Goal: Information Seeking & Learning: Learn about a topic

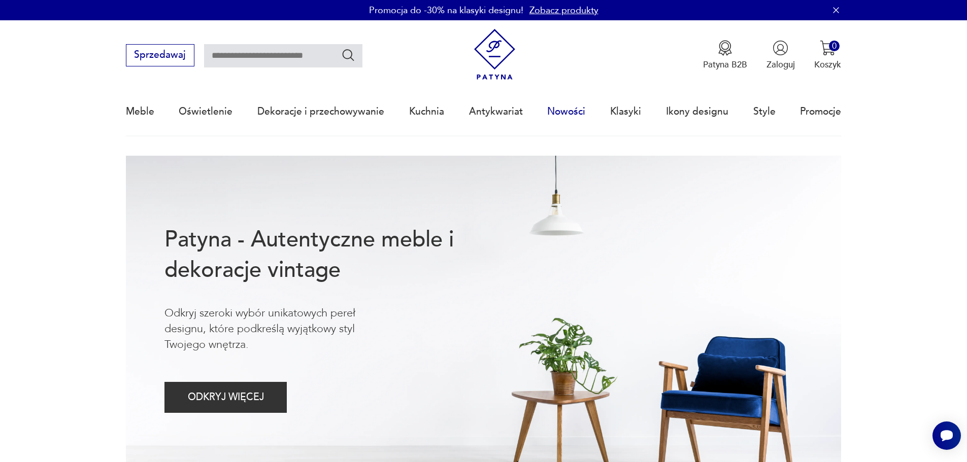
click at [567, 111] on link "Nowości" at bounding box center [566, 111] width 38 height 47
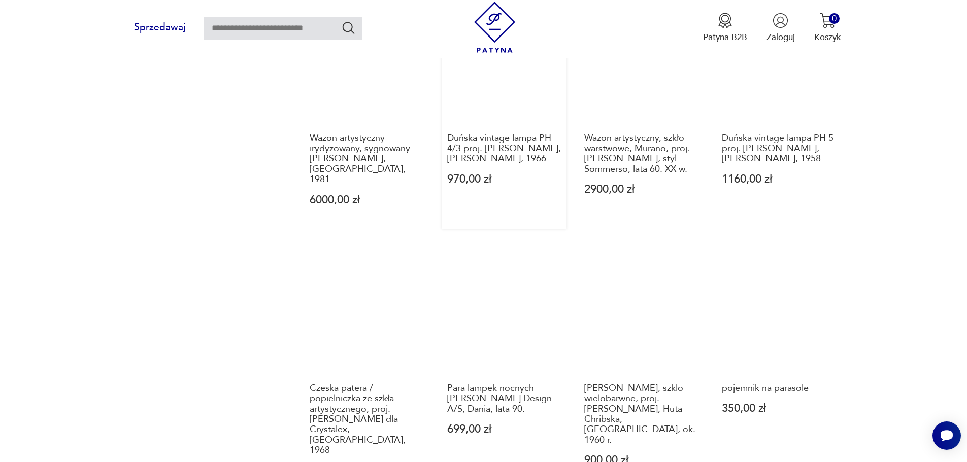
scroll to position [932, 0]
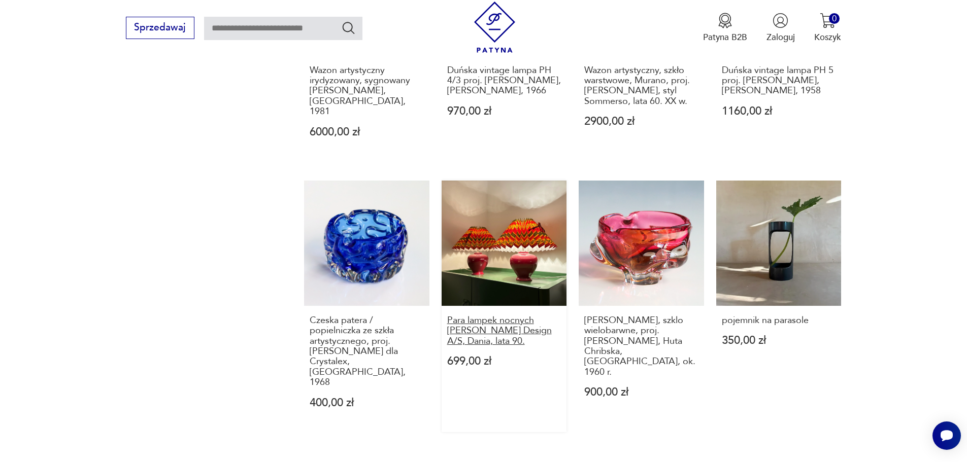
click at [492, 316] on h3 "Para lampek nocnych [PERSON_NAME] Design A/S, Dania, lata 90." at bounding box center [504, 331] width 114 height 31
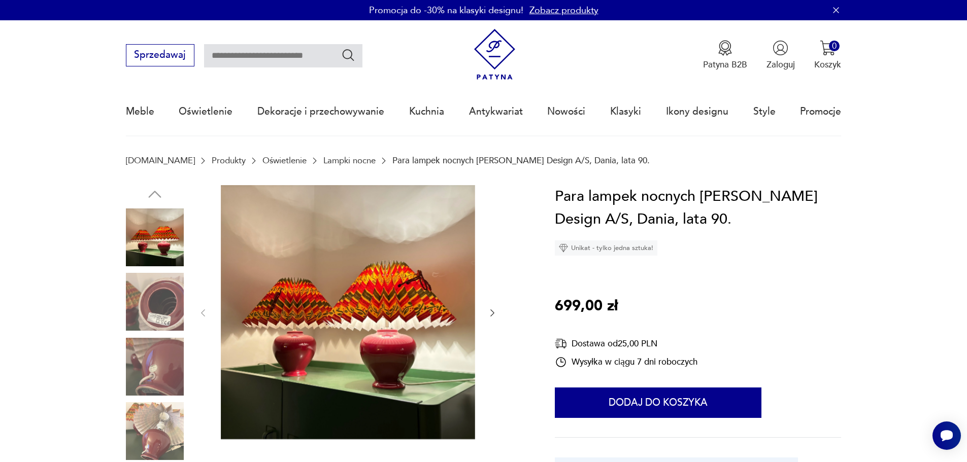
click at [490, 314] on icon "button" at bounding box center [492, 313] width 10 height 10
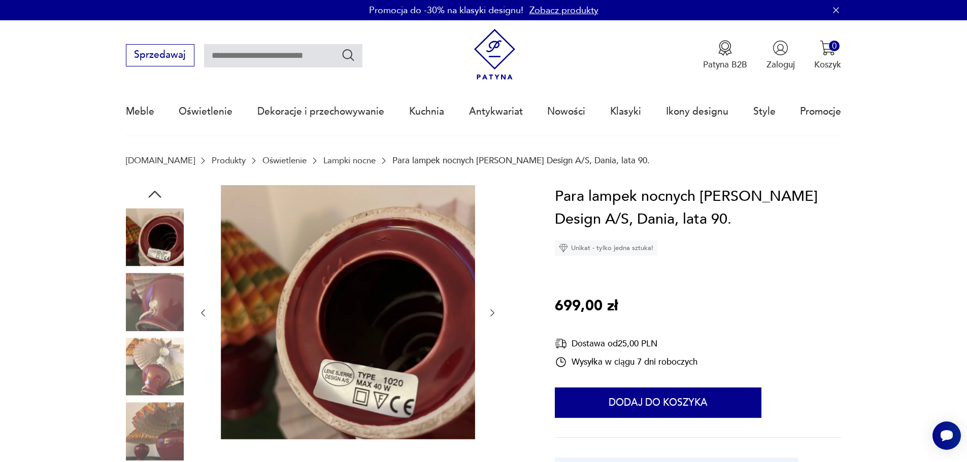
click at [490, 314] on icon "button" at bounding box center [492, 313] width 10 height 10
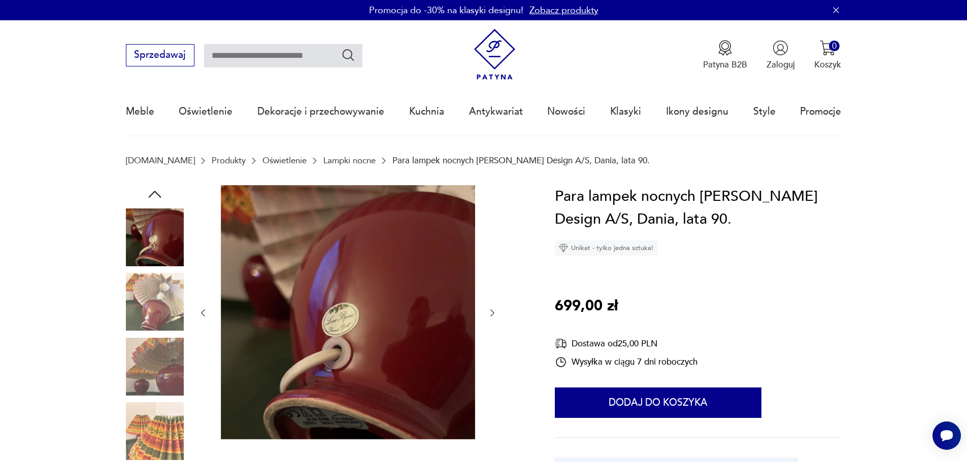
click at [489, 315] on icon "button" at bounding box center [492, 313] width 10 height 10
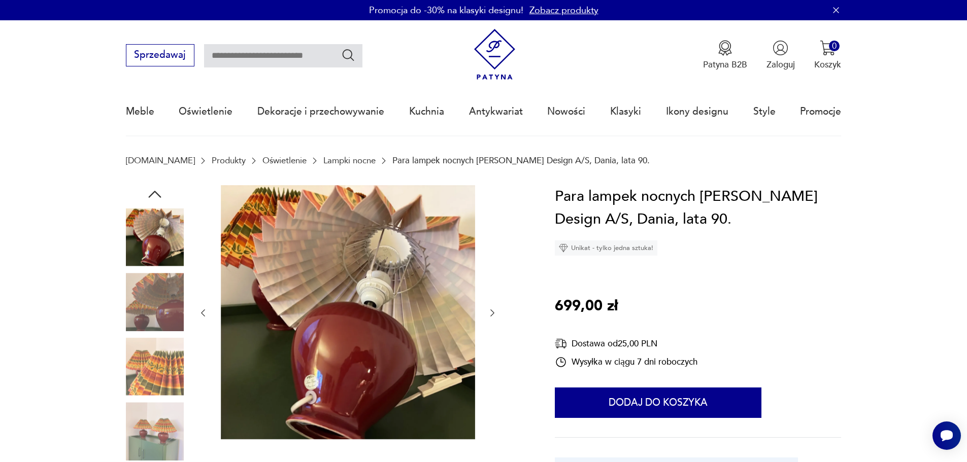
click at [489, 316] on icon "button" at bounding box center [492, 313] width 10 height 10
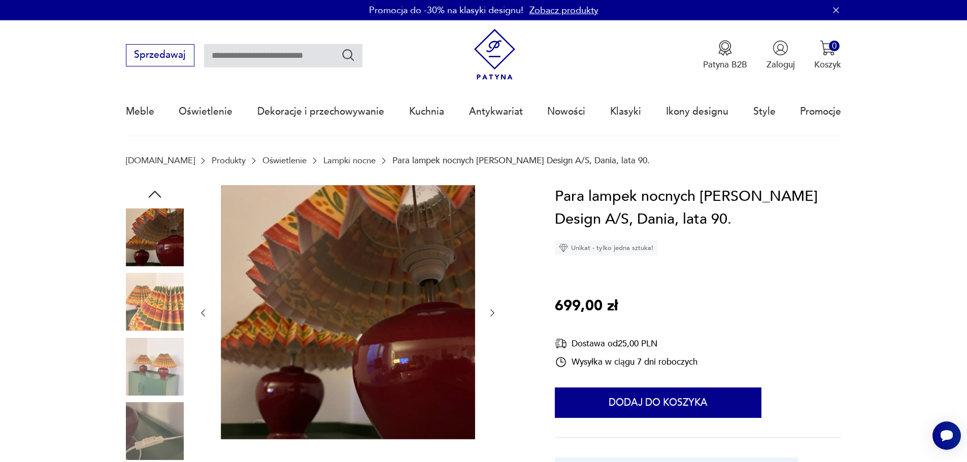
click at [489, 316] on icon "button" at bounding box center [492, 313] width 10 height 10
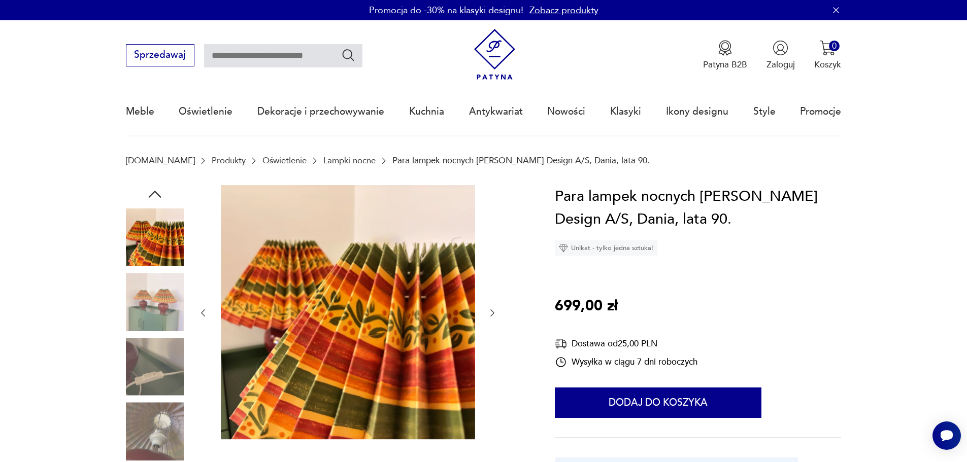
click at [489, 316] on icon "button" at bounding box center [492, 313] width 10 height 10
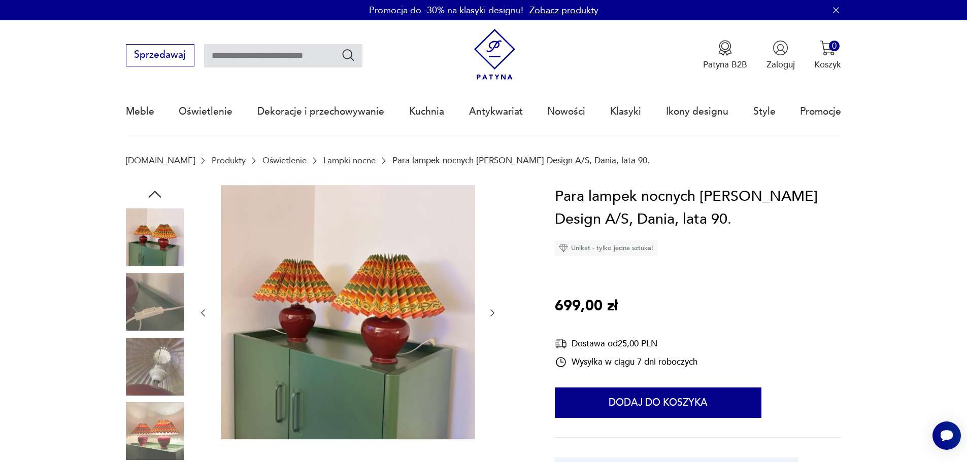
click at [489, 316] on icon "button" at bounding box center [492, 313] width 10 height 10
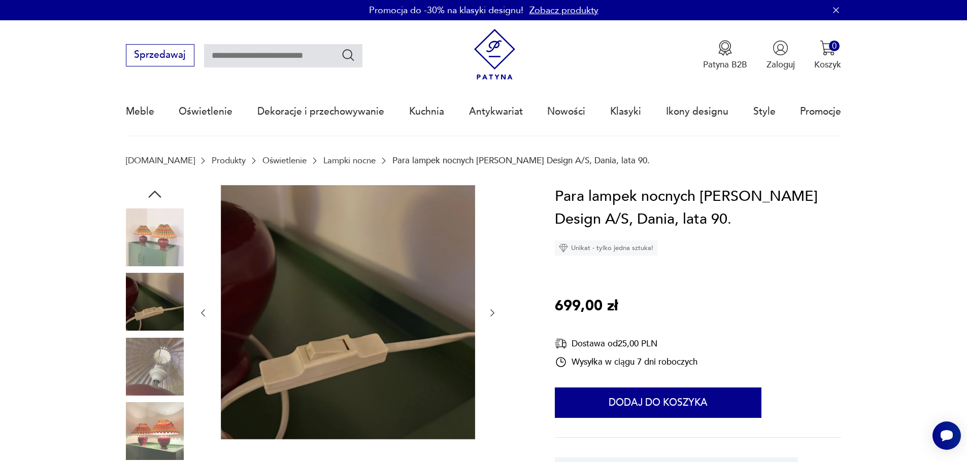
click at [488, 316] on icon "button" at bounding box center [492, 313] width 10 height 10
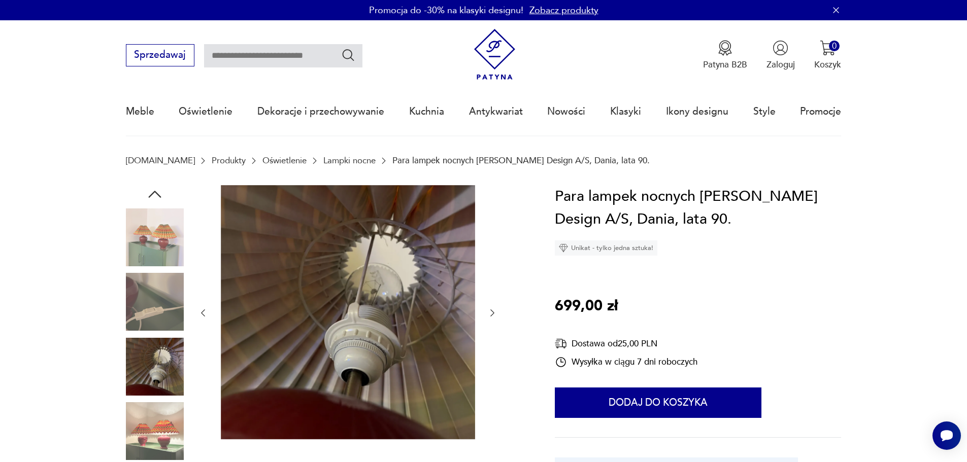
click at [488, 316] on icon "button" at bounding box center [492, 313] width 10 height 10
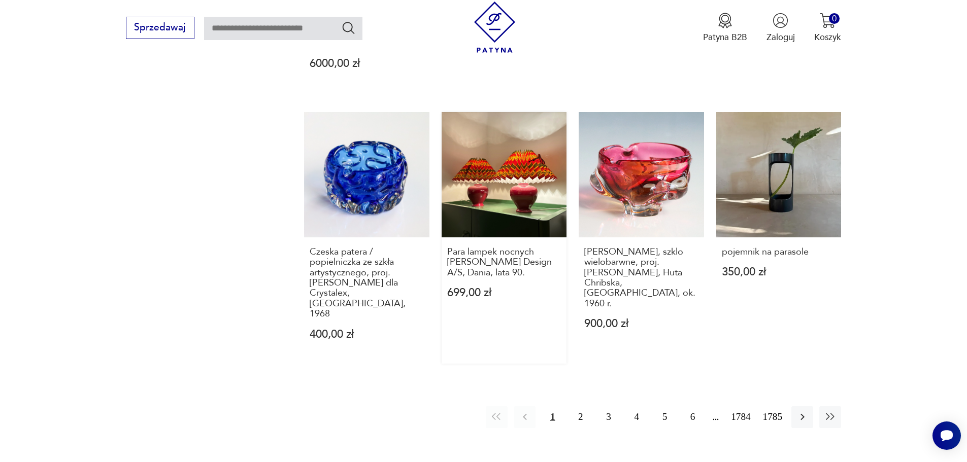
scroll to position [1064, 0]
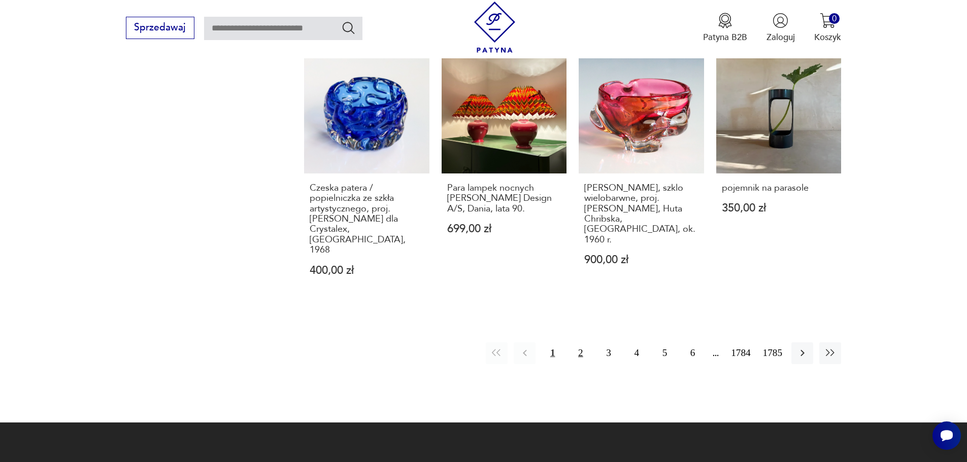
click at [579, 342] on button "2" at bounding box center [580, 353] width 22 height 22
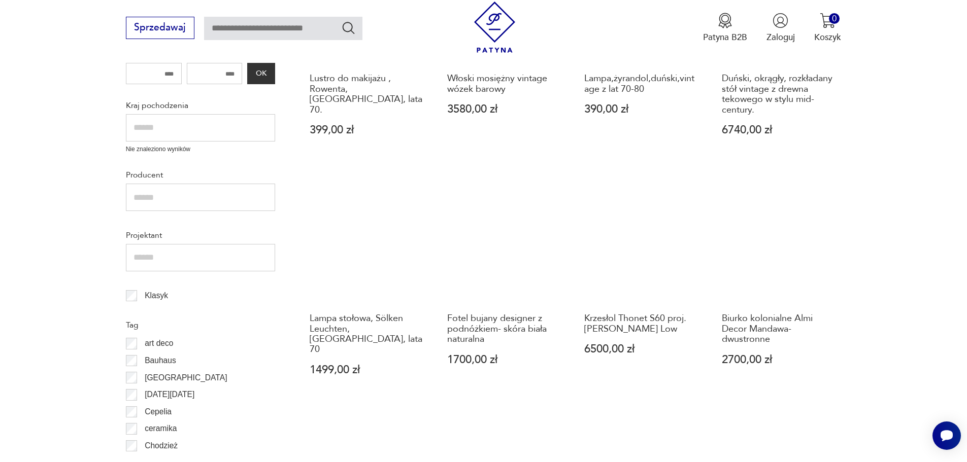
scroll to position [426, 0]
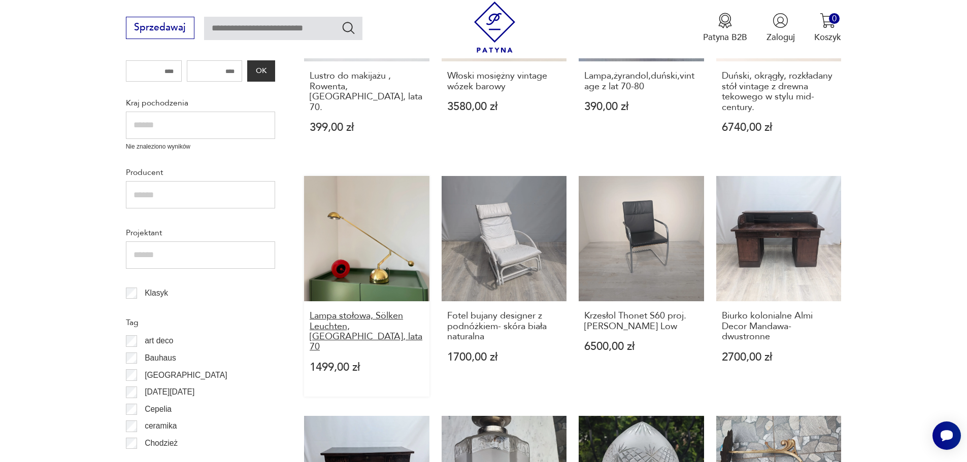
click at [360, 316] on h3 "Lampa stołowa, Sölken Leuchten, [GEOGRAPHIC_DATA], lata 70" at bounding box center [366, 332] width 114 height 42
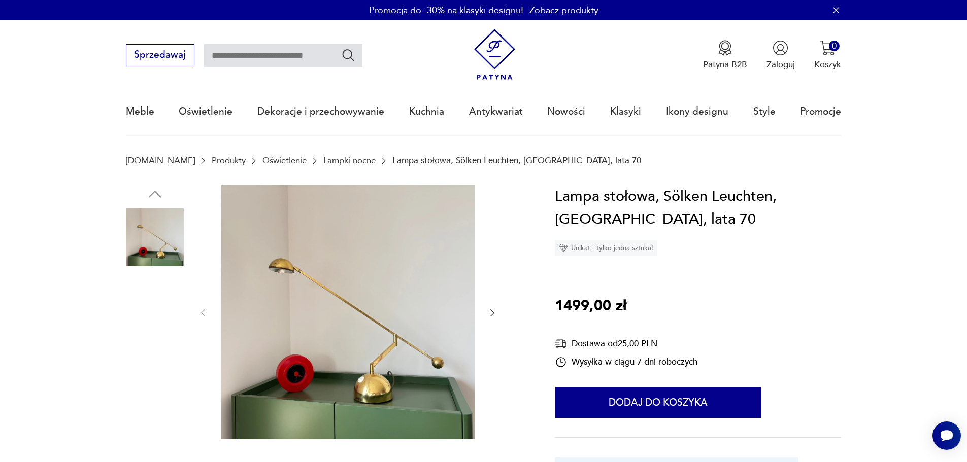
scroll to position [51, 0]
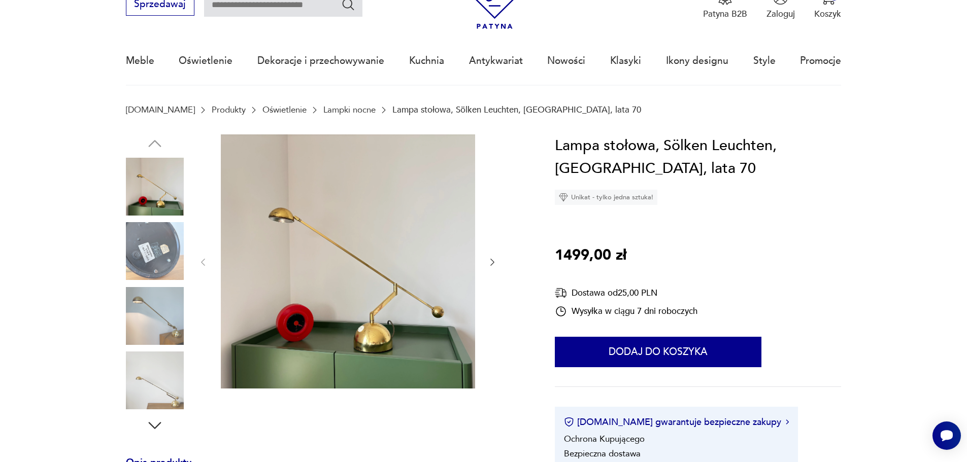
click at [491, 264] on icon "button" at bounding box center [492, 262] width 10 height 10
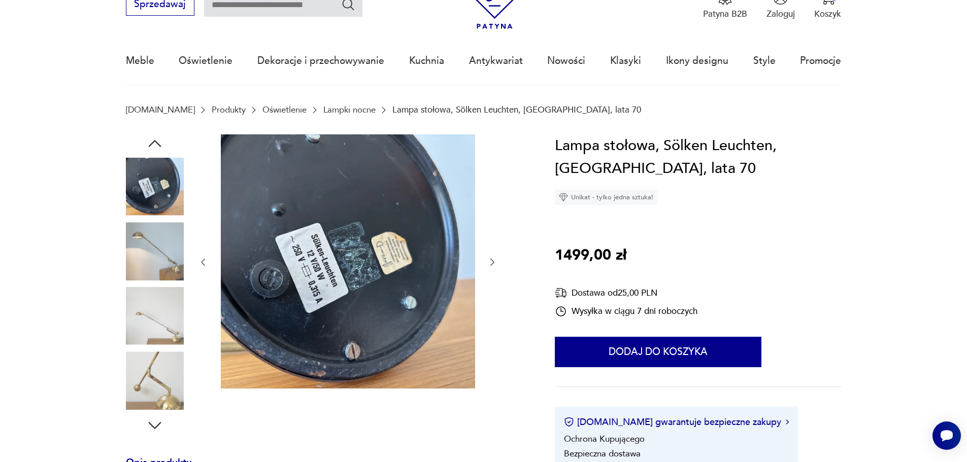
click at [491, 264] on icon "button" at bounding box center [492, 262] width 10 height 10
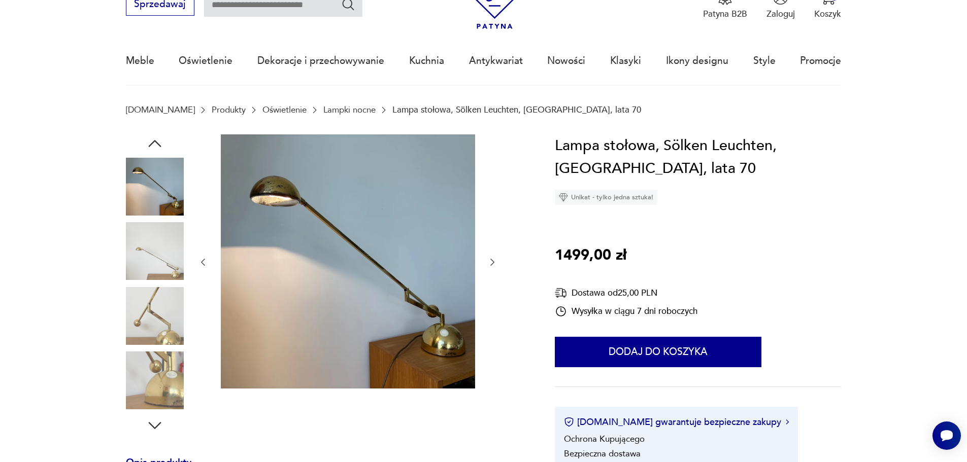
click at [491, 264] on icon "button" at bounding box center [492, 262] width 10 height 10
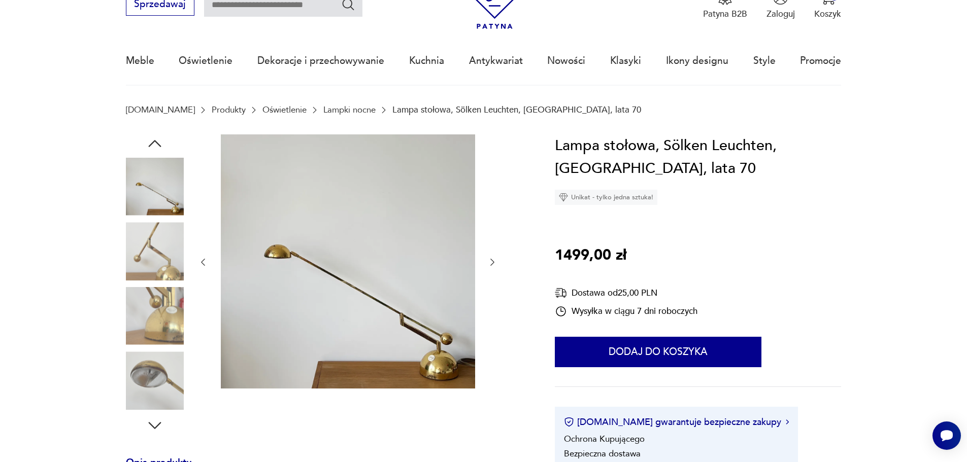
click at [491, 264] on icon "button" at bounding box center [492, 262] width 10 height 10
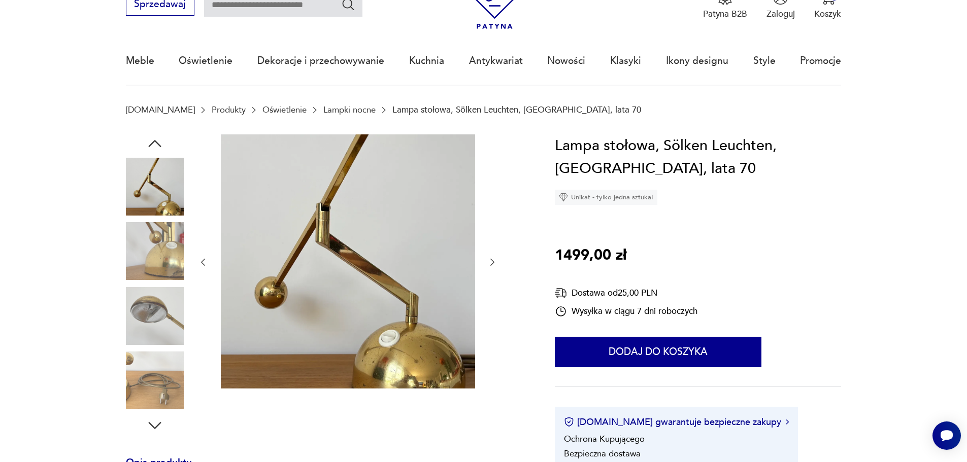
click at [491, 264] on icon "button" at bounding box center [492, 262] width 10 height 10
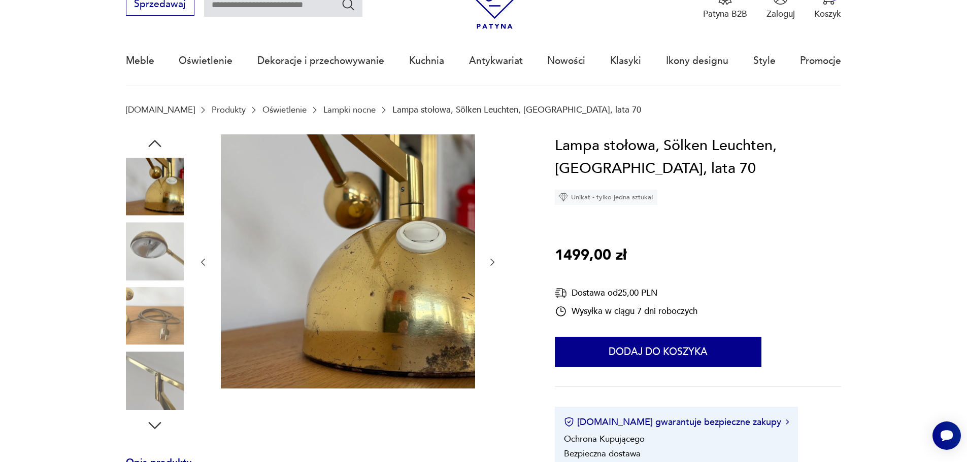
click at [491, 264] on icon "button" at bounding box center [492, 262] width 10 height 10
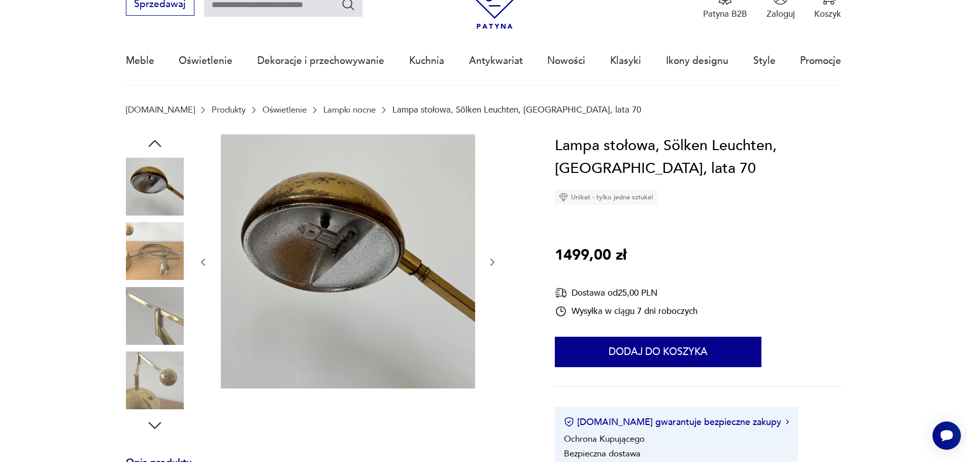
click at [491, 264] on icon "button" at bounding box center [492, 262] width 10 height 10
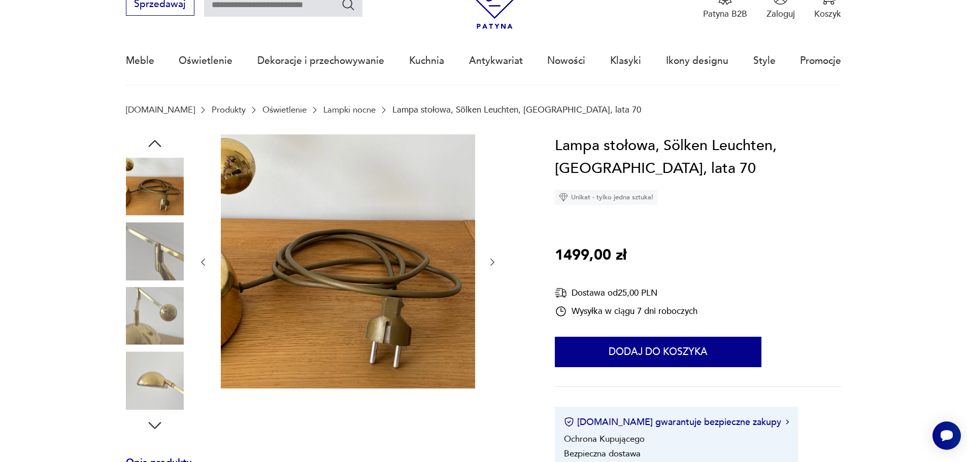
click at [491, 264] on icon "button" at bounding box center [492, 262] width 10 height 10
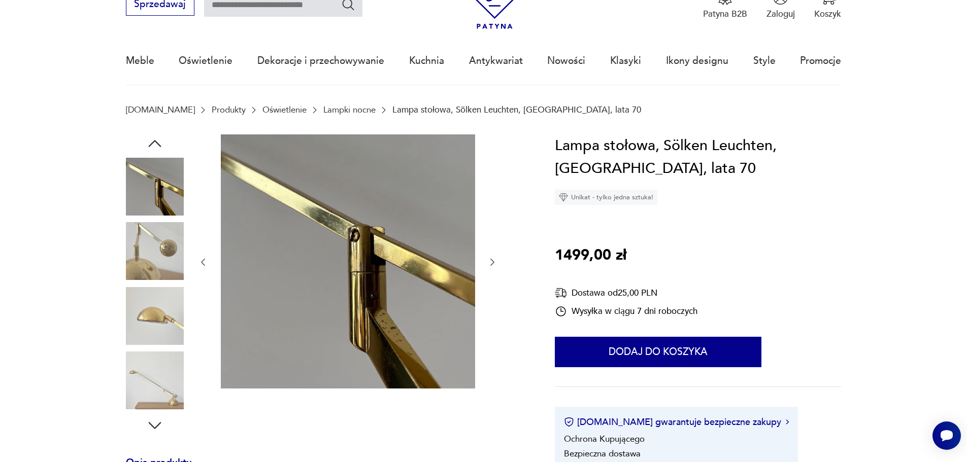
click at [491, 264] on icon "button" at bounding box center [492, 262] width 10 height 10
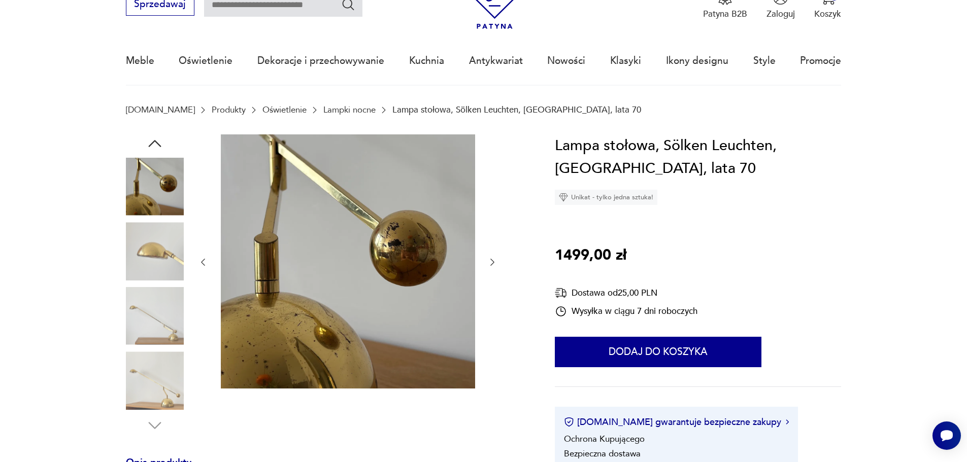
click at [491, 264] on icon "button" at bounding box center [492, 262] width 10 height 10
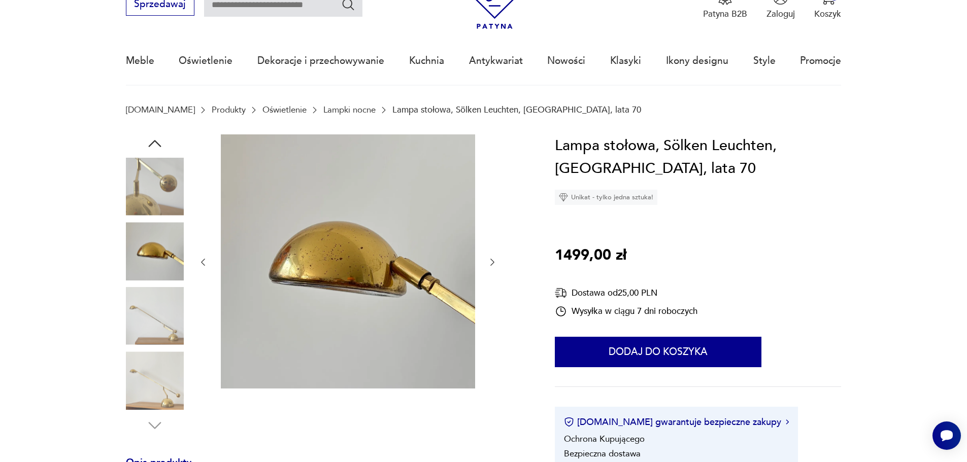
click at [491, 264] on icon "button" at bounding box center [492, 262] width 10 height 10
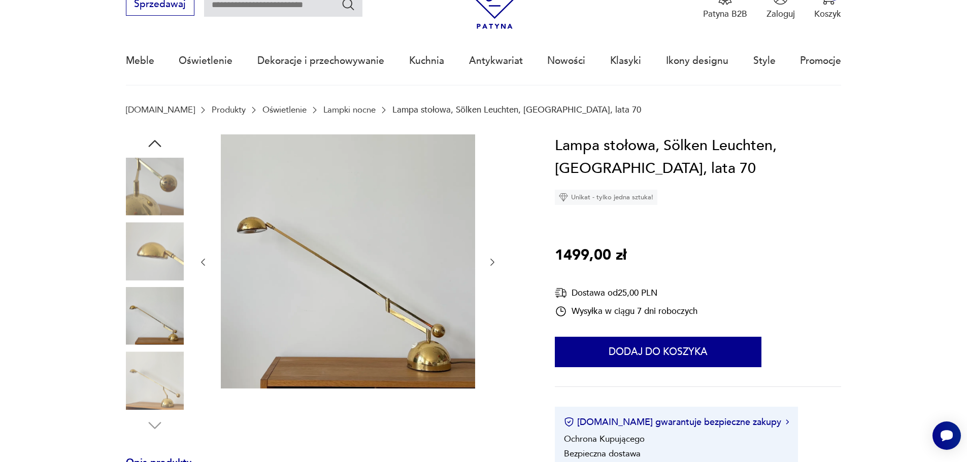
click at [490, 264] on icon "button" at bounding box center [492, 262] width 10 height 10
